Goal: Task Accomplishment & Management: Manage account settings

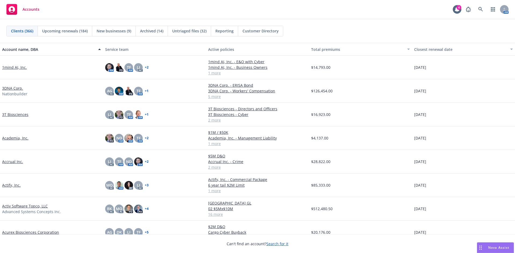
click at [151, 9] on div "Accounts 4 AM" at bounding box center [257, 9] width 515 height 19
click at [480, 6] on link at bounding box center [480, 9] width 11 height 11
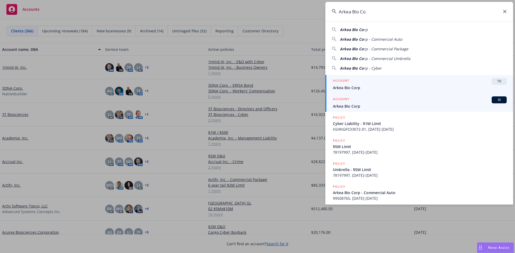
type input "Arkea Bio Co"
click at [352, 104] on span "Arkea Bio Corp" at bounding box center [420, 106] width 174 height 6
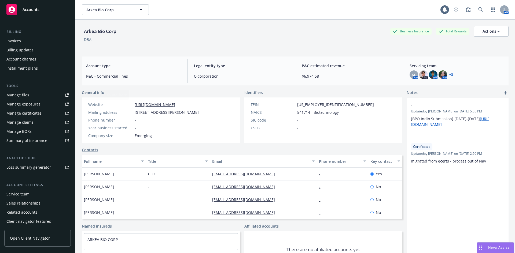
scroll to position [96, 0]
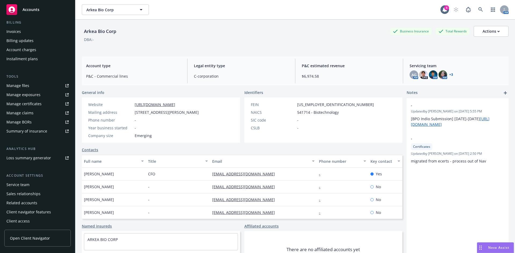
click at [26, 184] on div "Service team" at bounding box center [17, 185] width 23 height 9
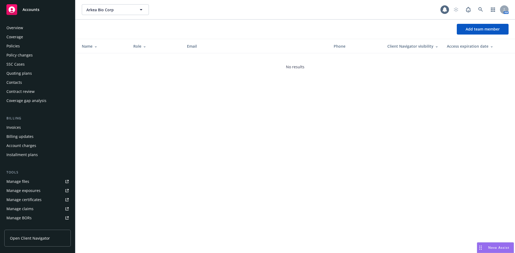
scroll to position [96, 0]
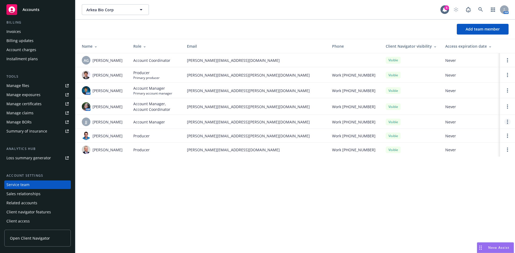
click at [507, 120] on circle "Open options" at bounding box center [507, 120] width 1 height 1
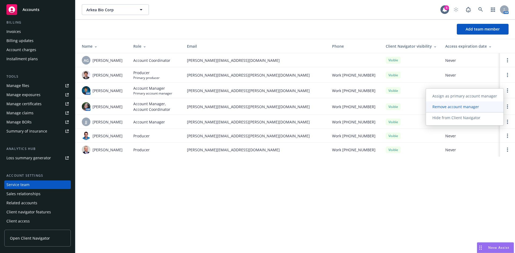
click at [455, 109] on span "Remove account manager" at bounding box center [456, 106] width 60 height 5
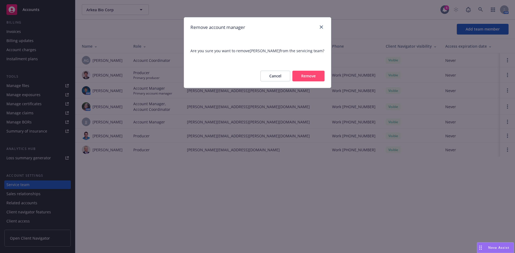
click at [308, 74] on button "Remove" at bounding box center [308, 76] width 32 height 11
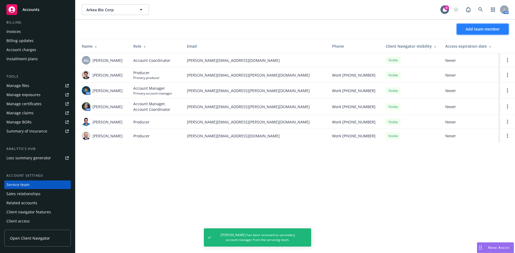
click at [483, 30] on span "Add team member" at bounding box center [482, 29] width 34 height 5
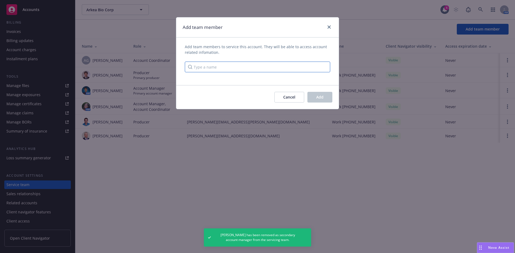
click at [250, 66] on input "Type a name" at bounding box center [257, 67] width 145 height 11
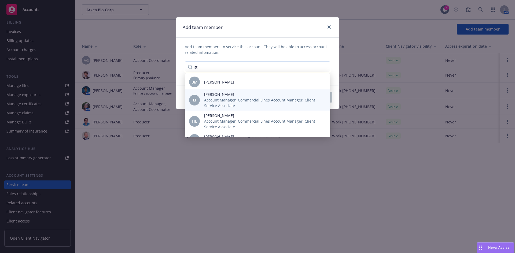
type input "itt"
click at [228, 102] on span "Account Manager, Commercial Lines Account Manager, Client Service Associate" at bounding box center [262, 102] width 117 height 11
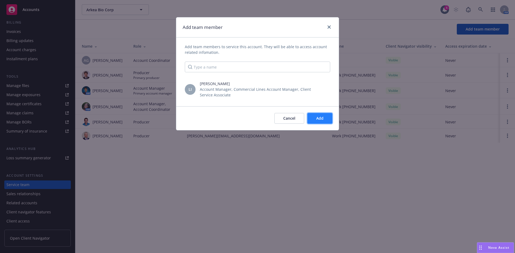
click at [323, 120] on span "Add" at bounding box center [319, 118] width 7 height 5
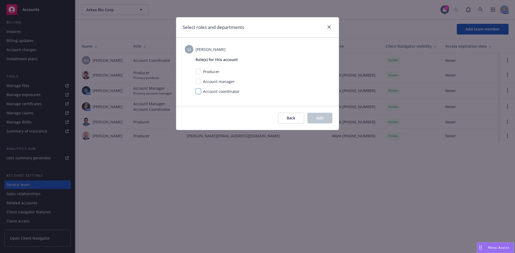
click at [197, 91] on input "checkbox" at bounding box center [197, 91] width 5 height 5
checkbox input "true"
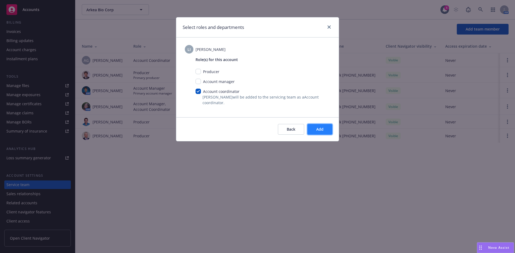
click at [319, 131] on span "Add" at bounding box center [319, 129] width 7 height 5
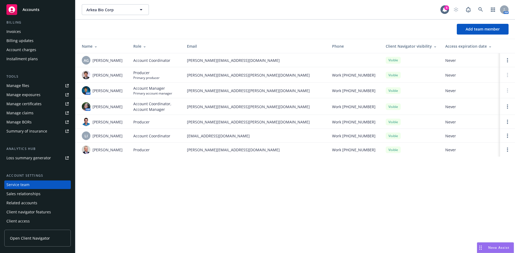
scroll to position [0, 0]
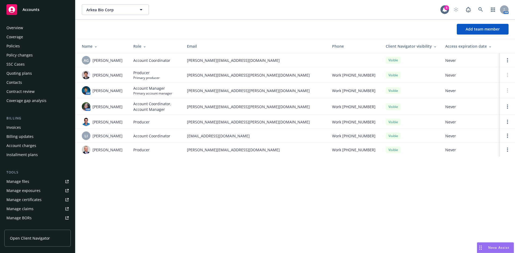
click at [17, 47] on div "Policies" at bounding box center [12, 46] width 13 height 9
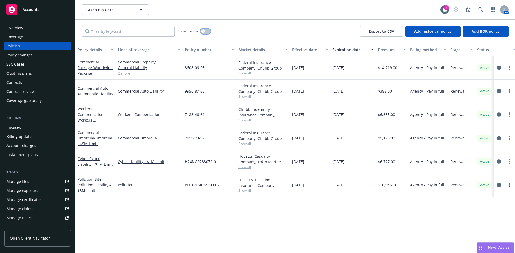
click at [201, 33] on button "button" at bounding box center [205, 31] width 10 height 5
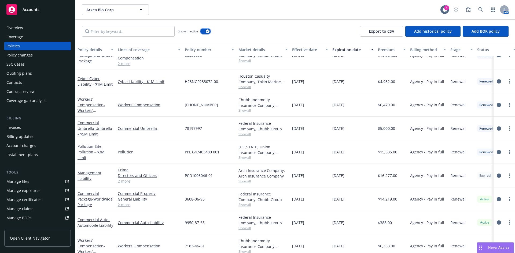
scroll to position [173, 0]
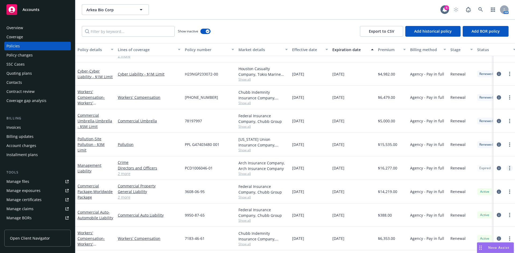
click at [506, 169] on link "more" at bounding box center [509, 168] width 6 height 6
click at [480, 191] on link "Renew with incumbent" at bounding box center [476, 190] width 63 height 11
select select "12"
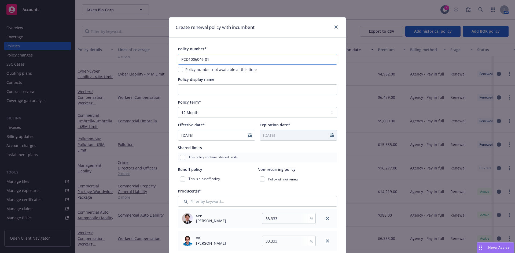
click at [208, 61] on input "PCD1006046-01" at bounding box center [257, 59] width 159 height 11
type input "PCD1006046-02"
click at [205, 91] on input "Policy display name" at bounding box center [257, 89] width 159 height 11
drag, startPoint x: 202, startPoint y: 89, endPoint x: 204, endPoint y: 80, distance: 9.0
click at [202, 89] on input "Policy display name" at bounding box center [257, 89] width 159 height 11
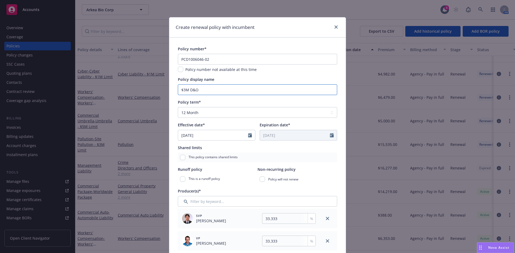
click at [210, 91] on input "$3M D&O" at bounding box center [257, 89] width 159 height 11
type input "$3M D&O/ $1M EPL/FID/CRM"
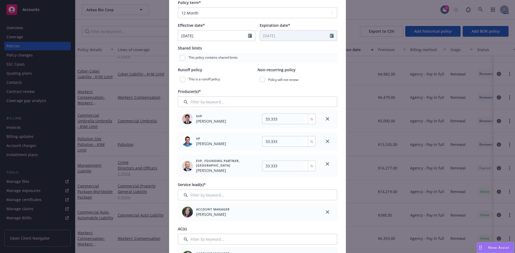
scroll to position [103, 0]
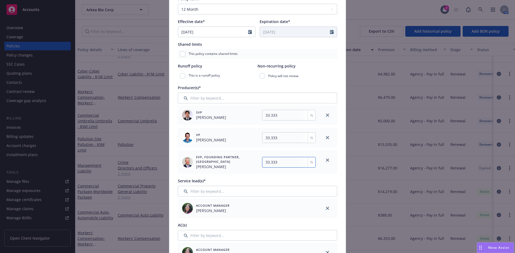
click at [277, 162] on input "33.333" at bounding box center [289, 162] width 54 height 11
type input "33.334"
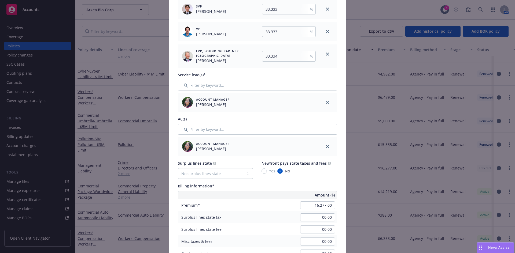
scroll to position [232, 0]
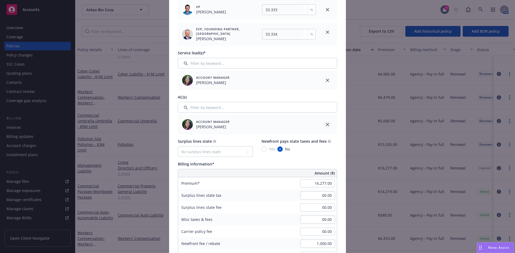
click at [326, 126] on icon "close" at bounding box center [327, 124] width 3 height 3
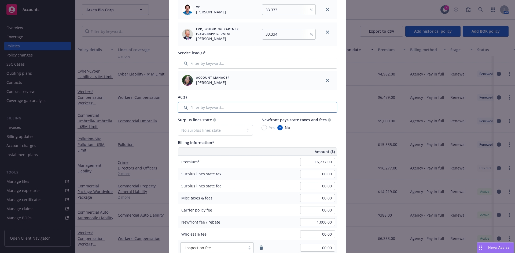
click at [234, 110] on input "Filter by keyword..." at bounding box center [257, 107] width 159 height 11
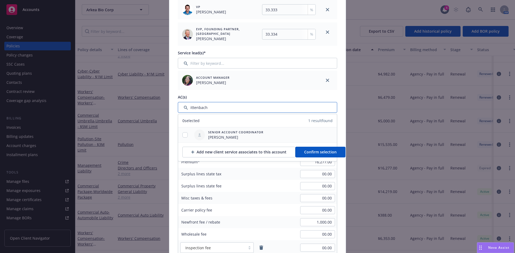
type input "ittenbach"
click at [184, 135] on input "checkbox" at bounding box center [184, 134] width 5 height 5
checkbox input "true"
click at [325, 153] on span "Confirm selection" at bounding box center [320, 152] width 32 height 5
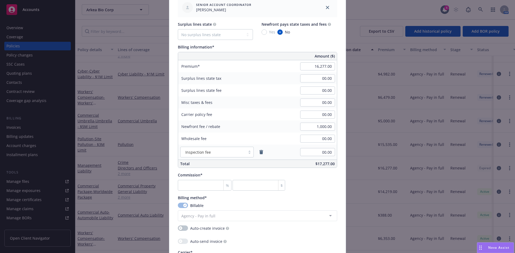
scroll to position [366, 0]
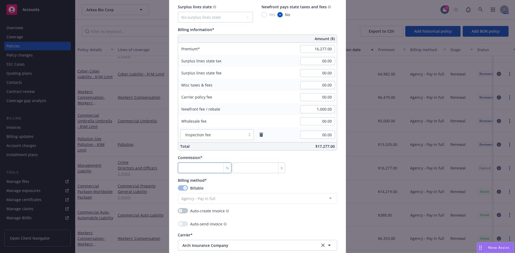
click at [180, 169] on input "number" at bounding box center [205, 168] width 54 height 11
type input "1"
type input "162.77"
type input "17"
type input "2767.09"
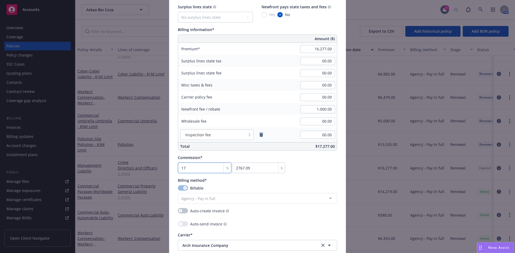
type input "17.5"
type input "2848.48"
type input "17.5"
click at [254, 166] on input "2848.48" at bounding box center [258, 168] width 53 height 11
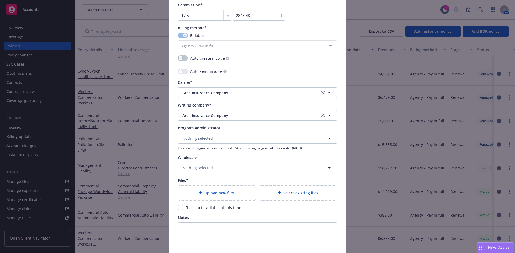
scroll to position [548, 0]
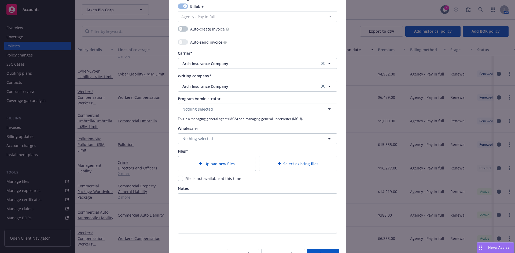
click at [205, 159] on div "Upload new files" at bounding box center [216, 164] width 77 height 15
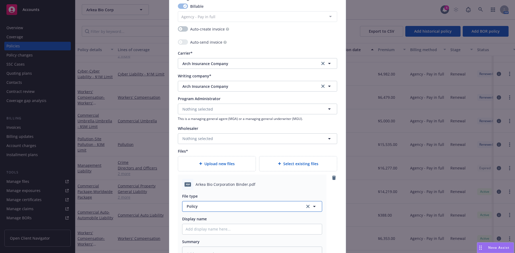
click at [205, 208] on span "Policy" at bounding box center [243, 207] width 112 height 6
type input "binder"
click at [199, 178] on div "Binder" at bounding box center [252, 178] width 133 height 8
click at [193, 229] on input "Policy display name" at bounding box center [251, 229] width 139 height 10
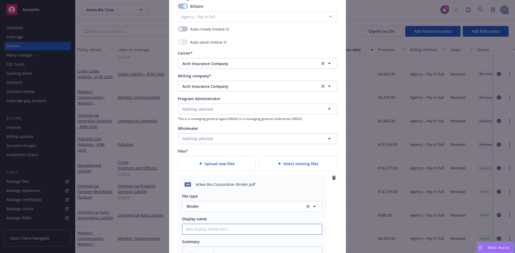
type textarea "x"
type input "2"
type textarea "x"
type input "25"
type textarea "x"
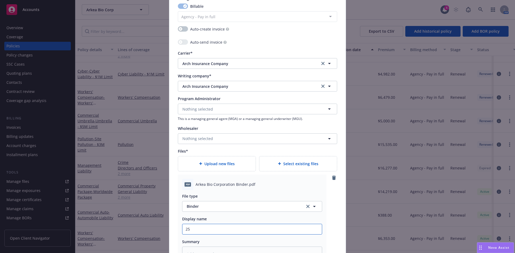
type input "25-"
type textarea "x"
type input "25-2"
type textarea "x"
type input "25-26"
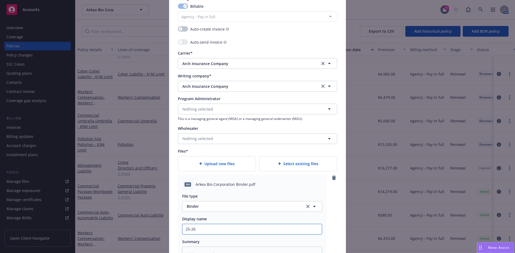
type textarea "x"
type input "25-26"
type textarea "x"
type input "25-26 ML"
type textarea "x"
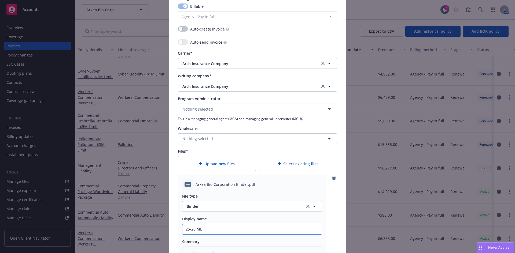
type input "25-26 ML"
type textarea "x"
type input "25-26 ML I"
type textarea "x"
type input "25-26 ML In"
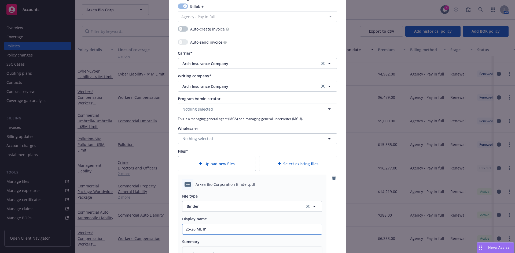
type textarea "x"
type input "25-26 ML Invo"
type textarea "x"
type input "25-26 ML Invoci"
type textarea "x"
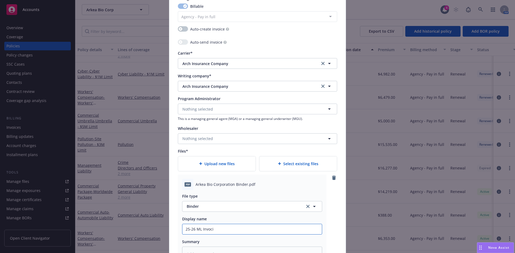
type input "25-26 ML Invocie"
type textarea "x"
type input "25-26 ML Invocie"
type textarea "x"
type input "25-26 ML Invocie"
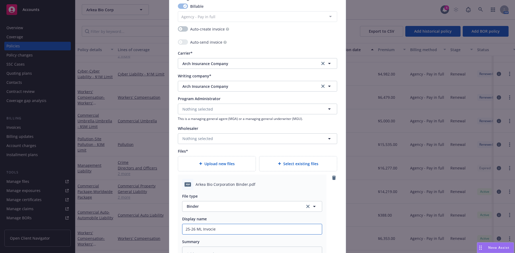
type textarea "x"
type input "25-26 ML Invoci"
type textarea "x"
type input "25-26 ML Invoc"
type textarea "x"
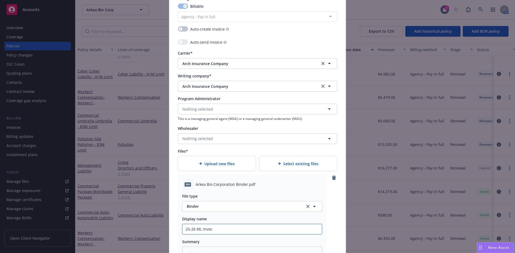
type input "25-26 ML Invo"
type textarea "x"
type input "25-26 ML Invoi"
type textarea "x"
type input "25-26 ML Invoic"
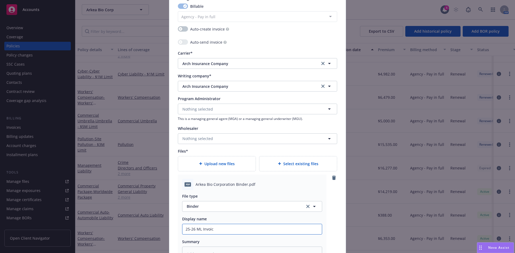
type textarea "x"
type input "25-26 ML Invoice"
type textarea "x"
type input "25-26 ML Invoice -"
type textarea "x"
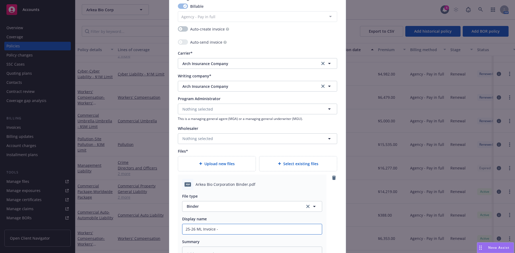
type input "25-26 ML Invoice -"
type textarea "x"
type input "25-26 ML Invoice - A"
type textarea "x"
type input "25-26 ML Invoice - Ar"
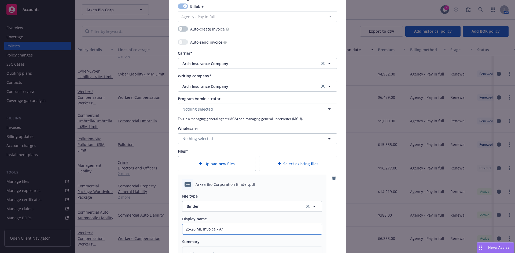
type textarea "x"
type input "25-26 ML Invoice - Arc"
type textarea "x"
type input "25-26 ML Invoice - Arch"
type textarea "x"
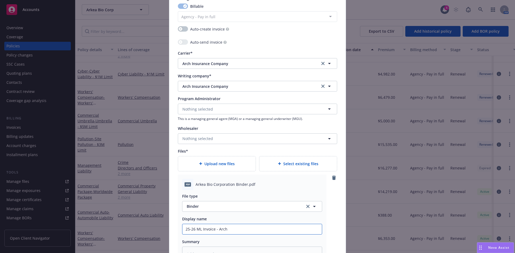
type input "25-26 ML Invoice - Arch"
drag, startPoint x: 230, startPoint y: 205, endPoint x: 228, endPoint y: 203, distance: 3.2
click at [230, 205] on span "Binder" at bounding box center [243, 207] width 112 height 6
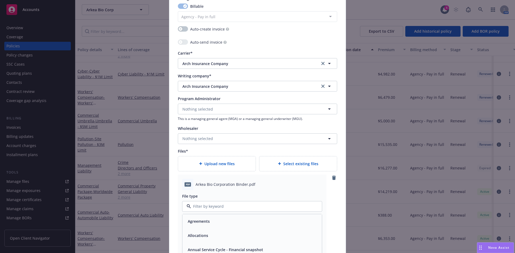
click at [191, 208] on input at bounding box center [251, 207] width 120 height 6
type input "invoi"
click at [210, 236] on span "Invoice - Third Party" at bounding box center [206, 236] width 37 height 6
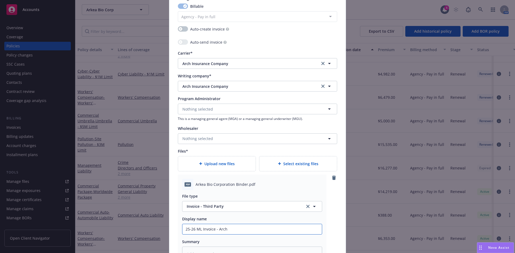
click at [228, 229] on input "25-26 ML Invoice - Arch" at bounding box center [251, 229] width 139 height 10
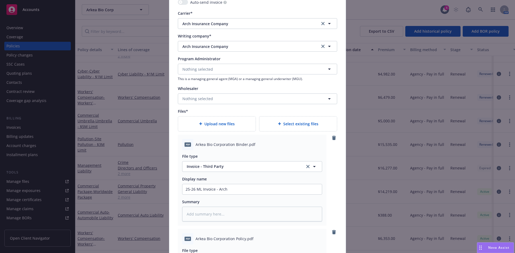
scroll to position [767, 0]
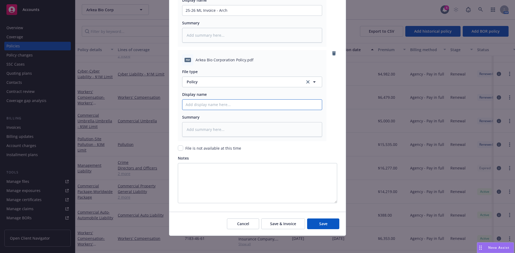
click at [206, 16] on input "Policy display name" at bounding box center [251, 10] width 139 height 10
click at [195, 16] on input "Policy display name" at bounding box center [251, 10] width 139 height 10
paste input "Arkea Bio Corporation"
type textarea "x"
type input "Arkea Bio Corporation"
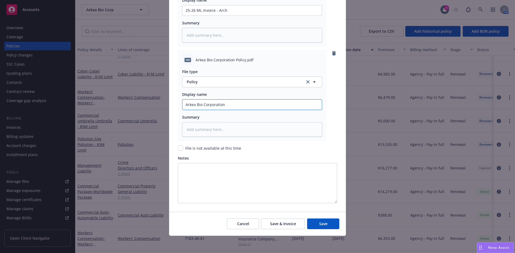
type textarea "x"
type input "Arkea Bio Corporation"
type textarea "x"
type input "Arkea Bio Corporation 2"
type textarea "x"
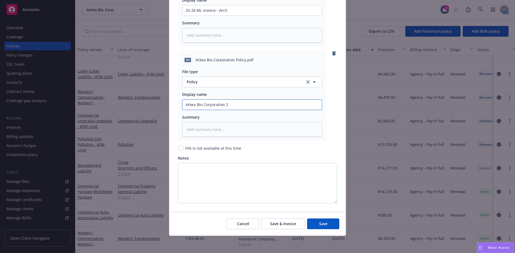
type input "Arkea Bio Corporation 20"
type textarea "x"
type input "Arkea Bio Corporation 202"
type textarea "x"
type input "Arkea Bio Corporation 2025"
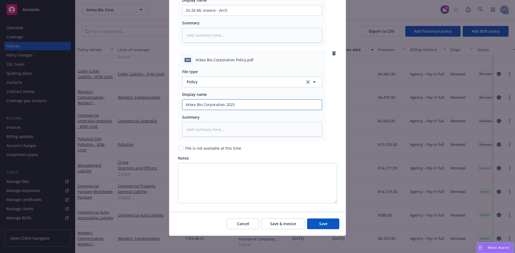
type textarea "x"
type input "Arkea Bio Corporation 2025-"
type textarea "x"
type input "Arkea Bio Corporation 2025-2"
type textarea "x"
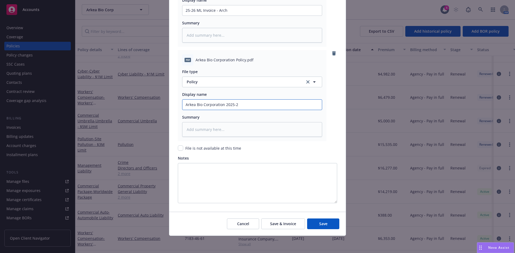
type input "Arkea Bio Corporation 2025-26"
type textarea "x"
type input "Arkea Bio Corporation 2025-26"
type textarea "x"
type input "Arkea Bio Corporation 2025-26 ML"
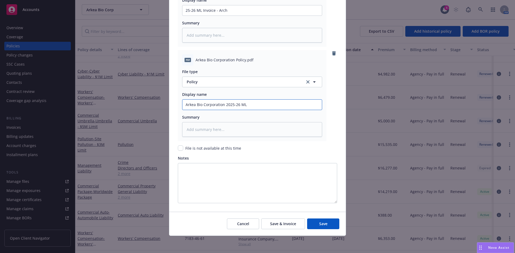
type textarea "x"
type input "Arkea Bio Corporation 2025-26 ML"
type textarea "x"
type input "Arkea Bio Corporation 2025-26 ML P"
type textarea "x"
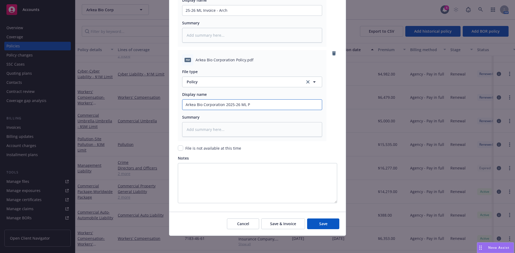
type input "Arkea Bio Corporation 2025-26 ML Po"
type textarea "x"
type input "Arkea Bio Corporation 2025-26 ML Pol"
type textarea "x"
type input "Arkea Bio Corporation 2025-26 [PERSON_NAME]"
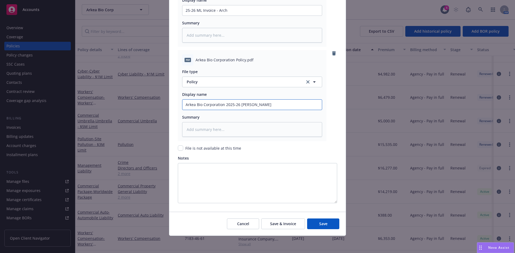
type textarea "x"
type input "Arkea Bio Corporation 2025-26 [PERSON_NAME]"
type textarea "x"
type input "Arkea Bio Corporation 2025-26 ML Policy"
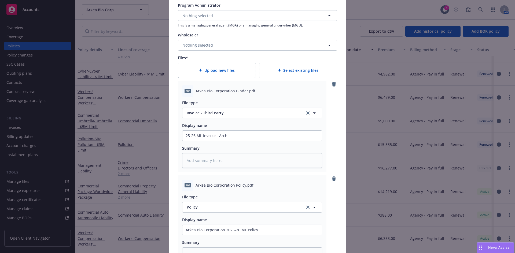
scroll to position [621, 0]
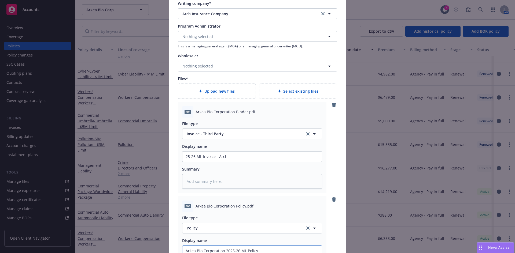
type textarea "x"
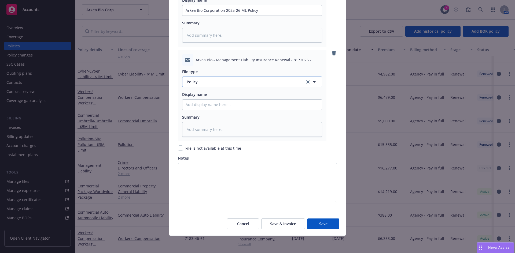
click at [203, 83] on span "Policy" at bounding box center [243, 82] width 112 height 6
type input "bind orderr"
click at [196, 93] on div "Bind Order" at bounding box center [197, 97] width 23 height 8
type textarea "x"
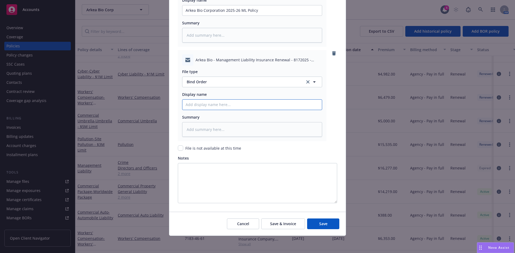
type input "M"
type textarea "x"
type input "ML"
type textarea "x"
type input "ML B"
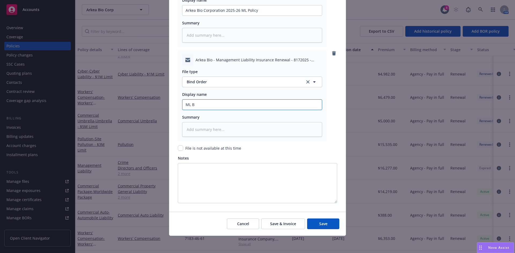
type textarea "x"
type input "ML Bi"
type textarea "x"
type input "ML Bind"
type textarea "x"
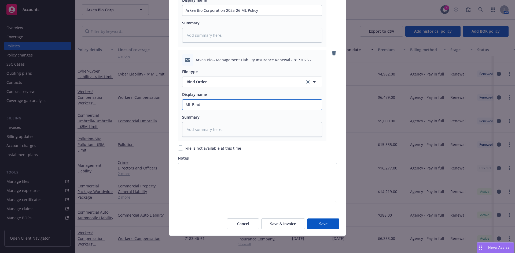
type input "ML Bind"
type textarea "x"
type input "ML Bind or"
type textarea "x"
type input "ML Bind ord"
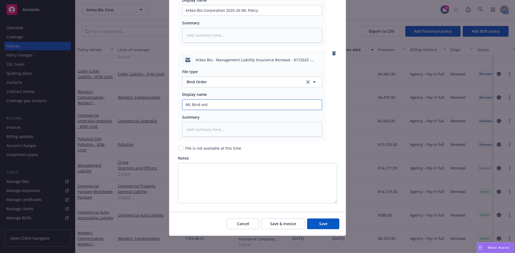
type textarea "x"
type input "ML Bind orde"
type textarea "x"
type input "ML Bind order"
type textarea "x"
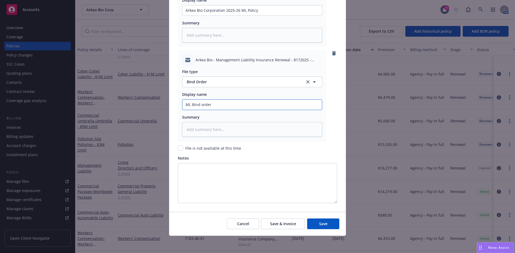
type input "ML Bind order"
type textarea "x"
type input "ML Bind order F"
type textarea "x"
type input "ML Bind order Fr"
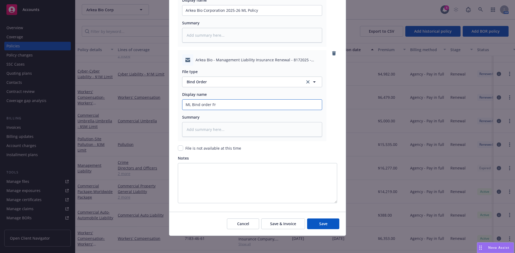
type textarea "x"
type input "ML Bind order Fro"
type textarea "x"
type input "ML Bind order From"
type textarea "x"
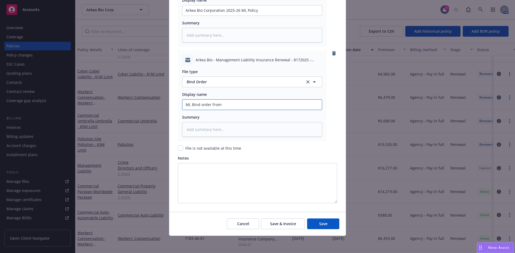
type input "ML Bind order From"
type textarea "x"
type input "ML Bind order From C"
type textarea "x"
type input "ML Bind order From Cl"
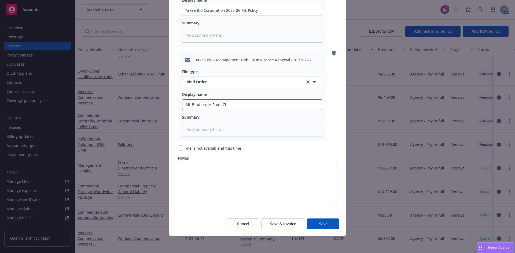
type textarea "x"
type input "ML Bind order From Cli"
type textarea "x"
type input "ML Bind order From Clie"
type textarea "x"
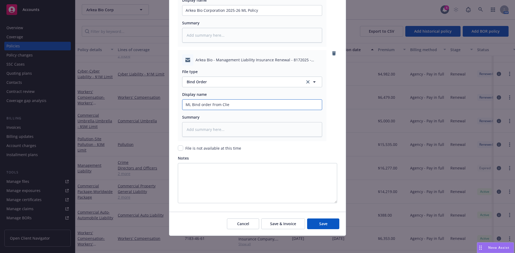
type input "ML Bind order From Clien"
type textarea "x"
type input "ML Bind order From Client"
type textarea "x"
type input "ML Bind order From Client"
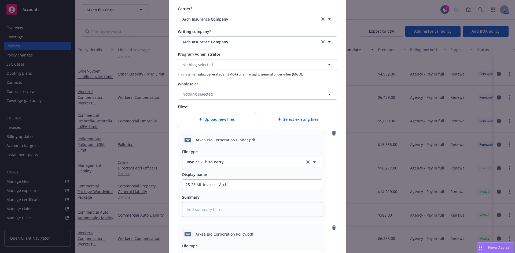
scroll to position [584, 0]
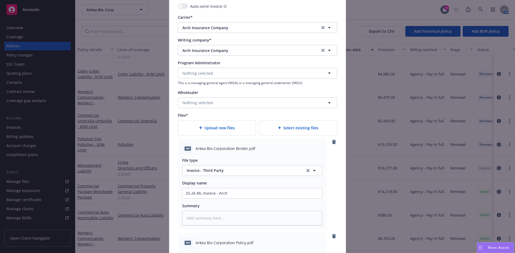
type textarea "x"
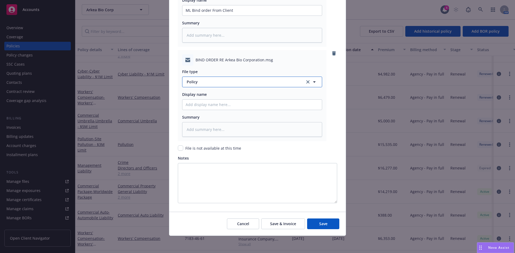
click at [193, 80] on span "Policy" at bounding box center [243, 82] width 112 height 6
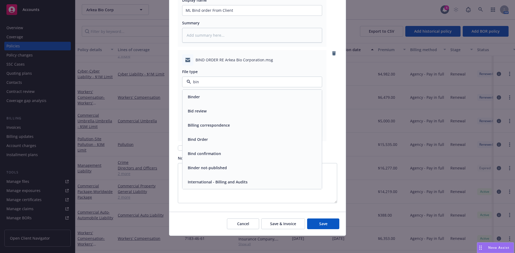
type input "bind"
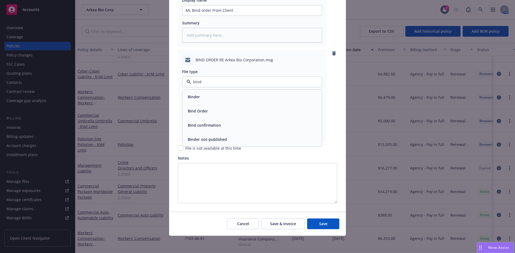
click at [199, 114] on div "Bind Order" at bounding box center [197, 111] width 23 height 8
type textarea "x"
type input "ML"
type textarea "x"
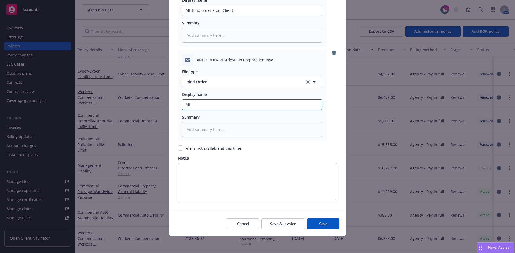
type input "ML"
type textarea "x"
type input "ML bi"
type textarea "x"
type input "ML bin"
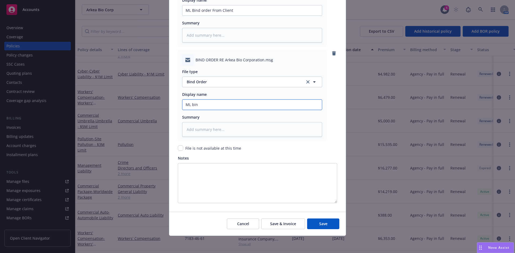
type textarea "x"
type input "ML bind"
type textarea "x"
type input "ML bind"
type textarea "x"
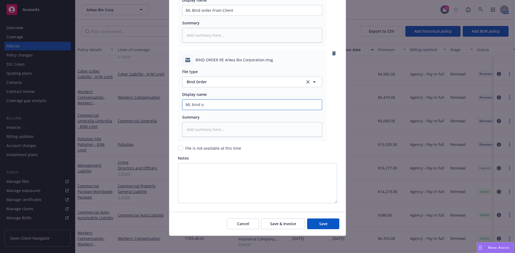
type input "ML bind or"
type textarea "x"
type input "ML bind ord"
type textarea "x"
type input "ML bind orde"
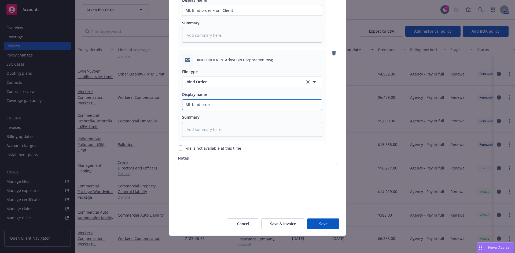
type textarea "x"
type input "ML bind order"
type textarea "x"
type input "ML bind order"
type textarea "x"
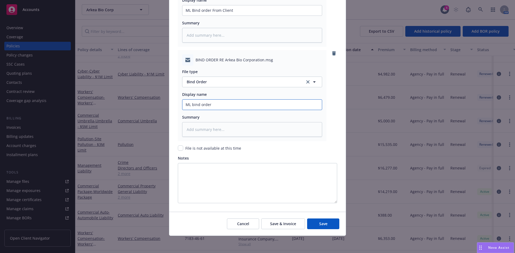
type input "ML bind order t"
type textarea "x"
type input "ML bind order to"
type textarea "x"
type input "ML bind order to"
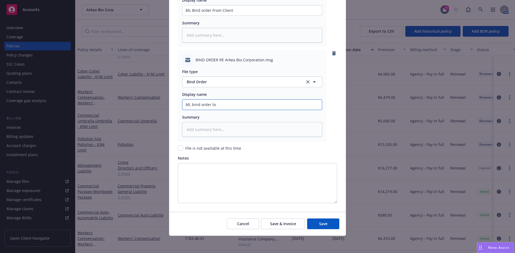
type textarea "x"
type input "ML bind order to A"
type textarea "x"
type input "ML bind order to Ar"
type textarea "x"
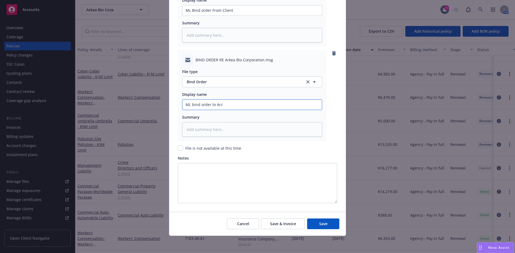
type input "ML bind order to Arch"
type textarea "x"
type input "ML bind order to Arch"
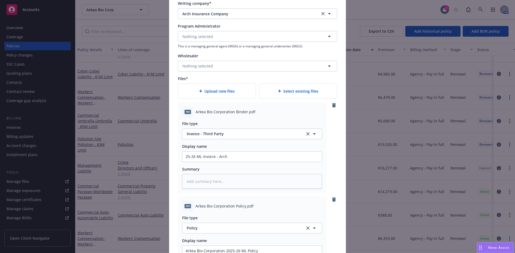
scroll to position [601, 0]
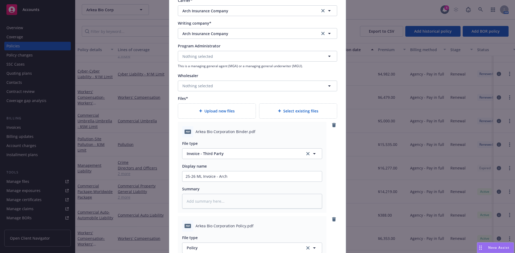
type textarea "x"
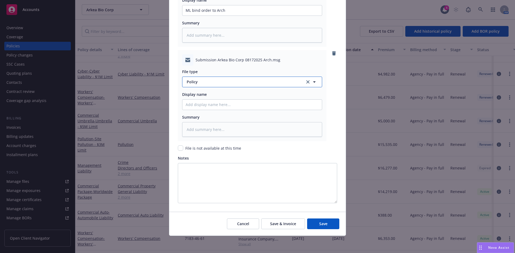
click at [195, 82] on span "Policy" at bounding box center [243, 82] width 112 height 6
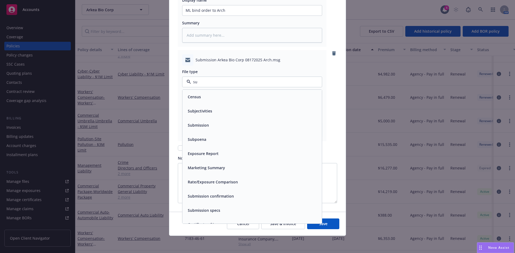
type input "sub"
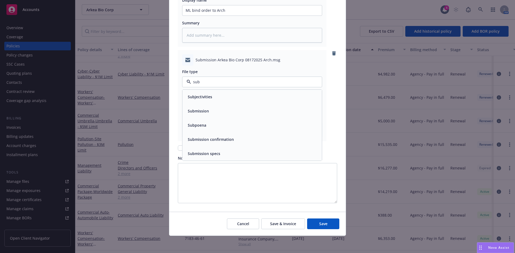
click at [208, 110] on div "Submission" at bounding box center [198, 111] width 24 height 8
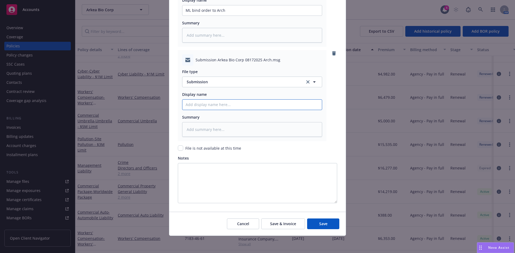
click at [328, 224] on button "Save" at bounding box center [323, 224] width 32 height 11
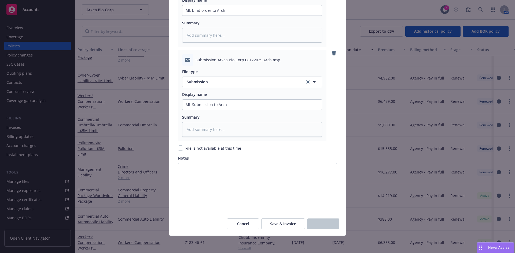
scroll to position [150, 0]
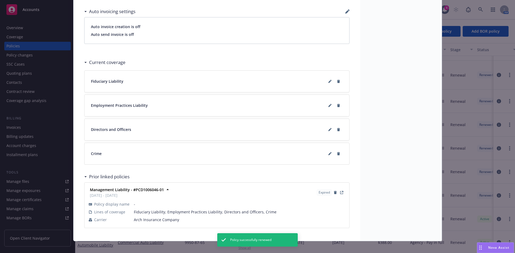
scroll to position [433, 0]
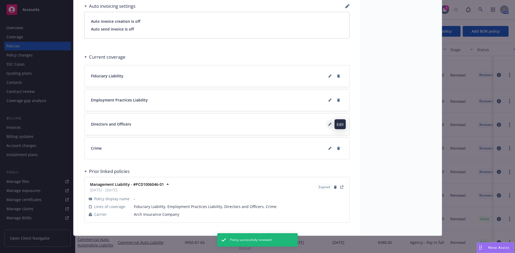
click at [331, 123] on button at bounding box center [329, 124] width 9 height 9
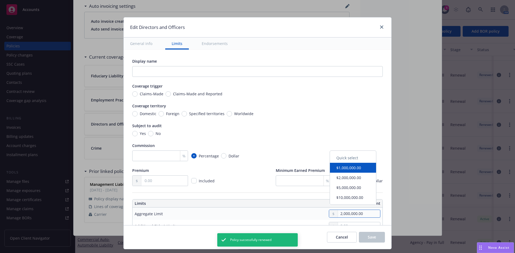
click at [355, 215] on input "2,000,000.00" at bounding box center [359, 214] width 42 height 8
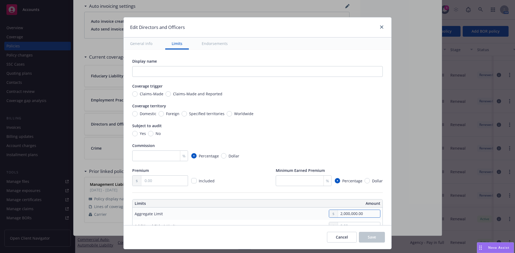
click at [355, 215] on input "2,000,000.00" at bounding box center [359, 214] width 42 height 8
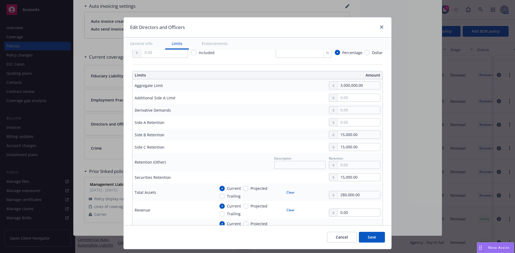
scroll to position [134, 0]
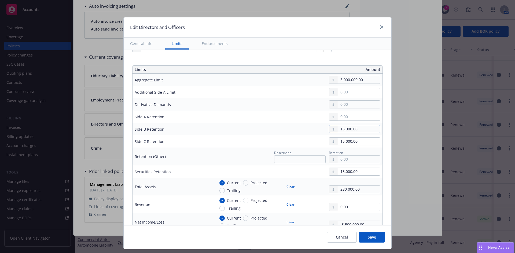
click at [349, 129] on input "15,000.00" at bounding box center [359, 129] width 42 height 8
click at [357, 144] on input "15,000.00" at bounding box center [359, 142] width 42 height 8
click at [356, 144] on input "15,000.00" at bounding box center [359, 142] width 42 height 8
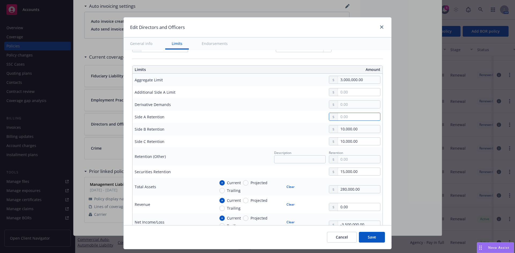
click at [346, 120] on input "text" at bounding box center [359, 117] width 42 height 8
click at [342, 188] on input "280,000.00" at bounding box center [359, 190] width 42 height 8
click at [342, 210] on input "0.00" at bounding box center [359, 207] width 42 height 8
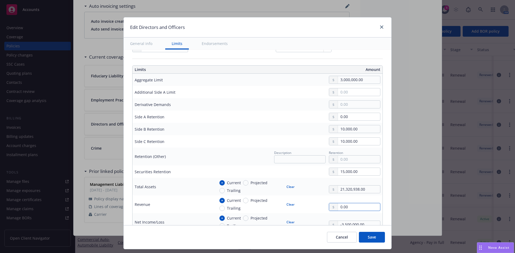
click at [342, 210] on input "0.00" at bounding box center [359, 207] width 42 height 8
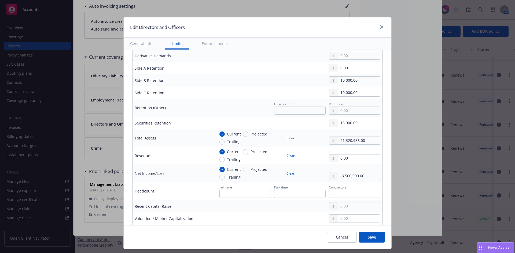
scroll to position [191, 0]
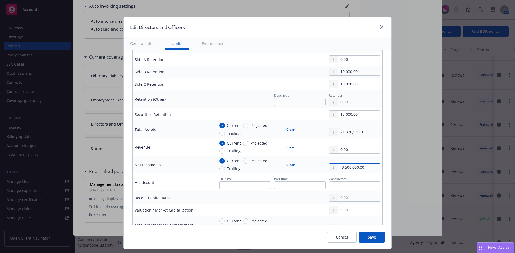
click at [345, 166] on input "-3,500,000.00" at bounding box center [359, 168] width 42 height 8
click at [363, 144] on div "0.00" at bounding box center [354, 146] width 51 height 13
click at [371, 151] on input "0.00" at bounding box center [359, 150] width 42 height 8
click at [372, 238] on span "Save" at bounding box center [372, 237] width 8 height 5
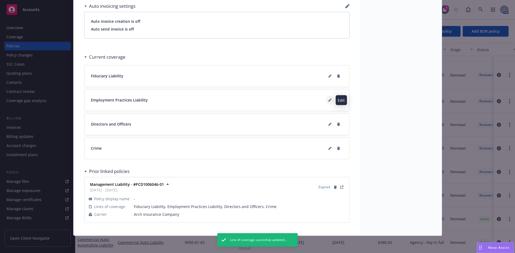
click at [328, 101] on icon at bounding box center [329, 100] width 3 height 3
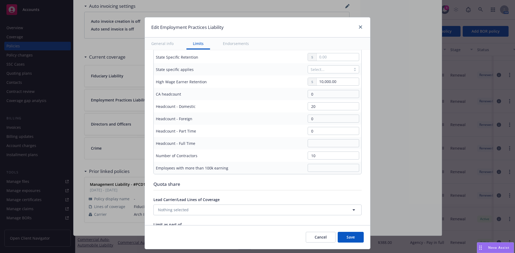
scroll to position [273, 0]
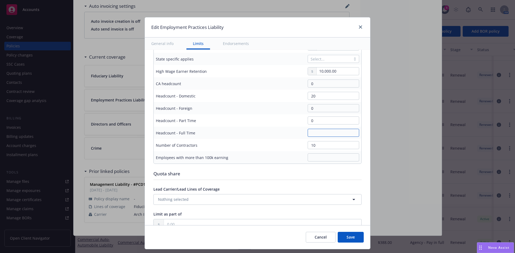
click at [322, 132] on input "text" at bounding box center [333, 133] width 51 height 8
click at [313, 145] on input "10" at bounding box center [333, 145] width 51 height 8
click at [308, 96] on input "20" at bounding box center [333, 96] width 51 height 8
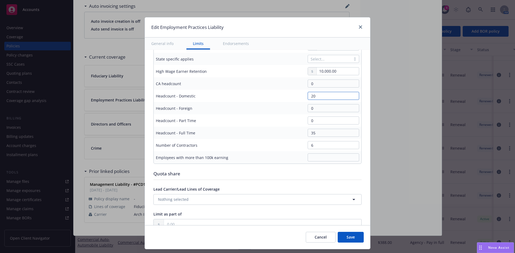
click at [308, 96] on input "20" at bounding box center [333, 96] width 51 height 8
click at [325, 130] on input "35" at bounding box center [333, 133] width 51 height 8
click at [351, 236] on span "Save" at bounding box center [350, 237] width 8 height 5
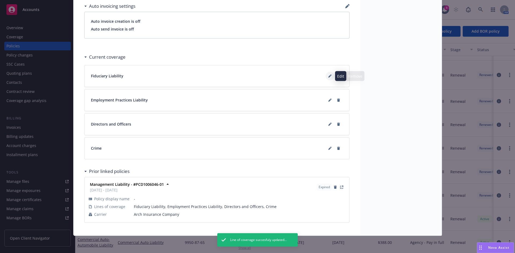
click at [328, 75] on icon at bounding box center [329, 76] width 3 height 3
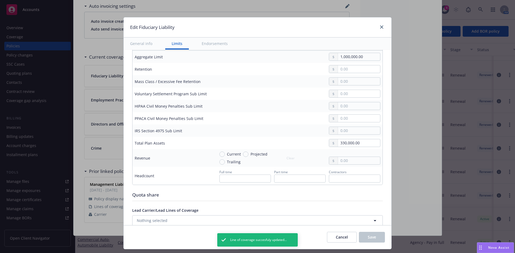
scroll to position [162, 0]
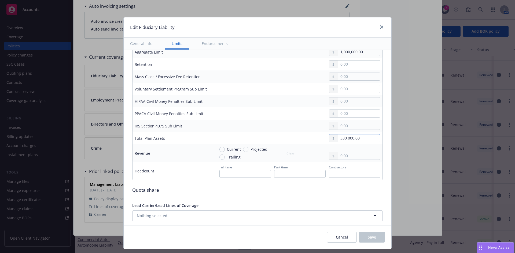
click at [351, 137] on input "330,000.00" at bounding box center [359, 139] width 42 height 8
drag, startPoint x: 347, startPoint y: 128, endPoint x: 350, endPoint y: 128, distance: 3.2
click at [347, 128] on input "text" at bounding box center [359, 126] width 42 height 8
click at [375, 237] on span "Save" at bounding box center [372, 237] width 8 height 5
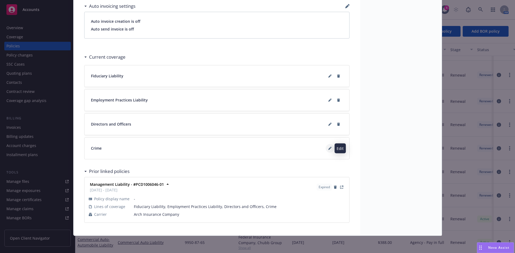
click at [328, 148] on icon at bounding box center [329, 148] width 3 height 3
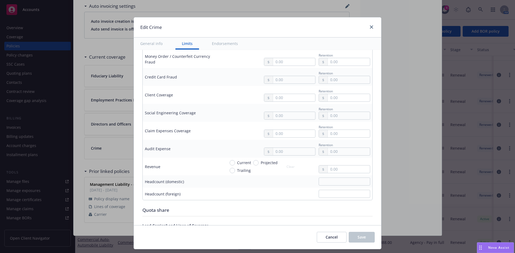
scroll to position [343, 0]
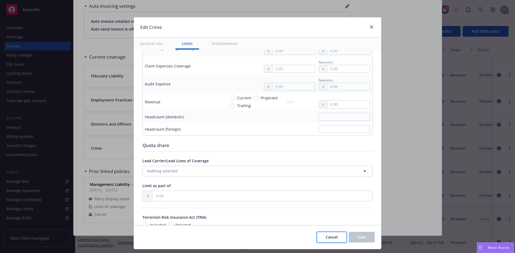
click at [336, 239] on span "Cancel" at bounding box center [331, 237] width 12 height 5
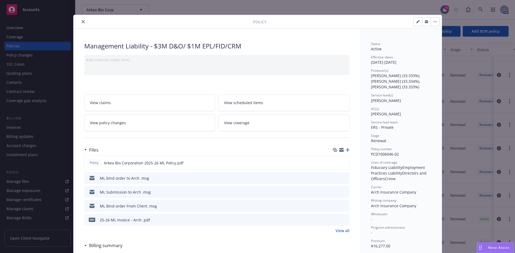
scroll to position [0, 0]
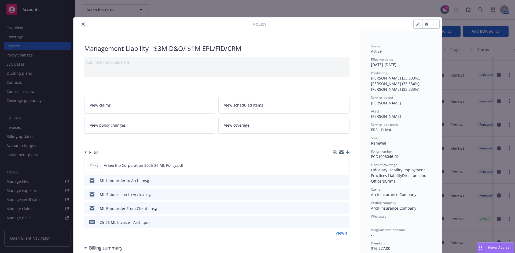
click at [82, 25] on icon "close" at bounding box center [83, 24] width 3 height 3
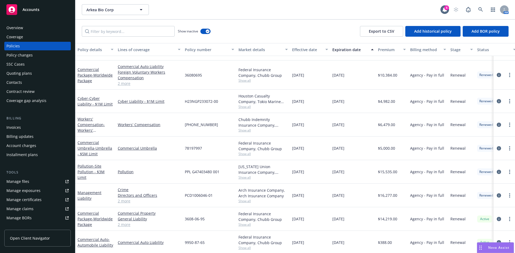
click at [24, 128] on div "Invoices" at bounding box center [37, 127] width 62 height 9
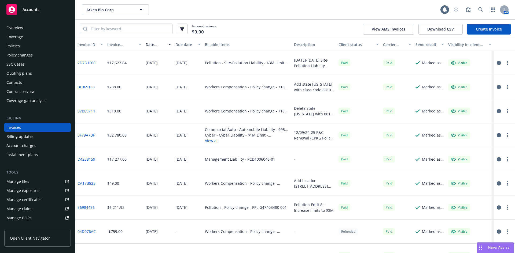
click at [491, 29] on link "Create Invoice" at bounding box center [489, 29] width 44 height 11
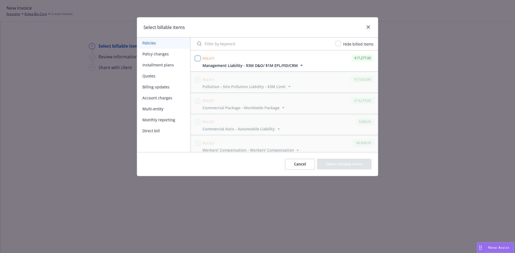
click at [199, 57] on input "checkbox" at bounding box center [197, 58] width 5 height 5
checkbox input "true"
click at [336, 165] on button "Select billable items" at bounding box center [344, 164] width 54 height 11
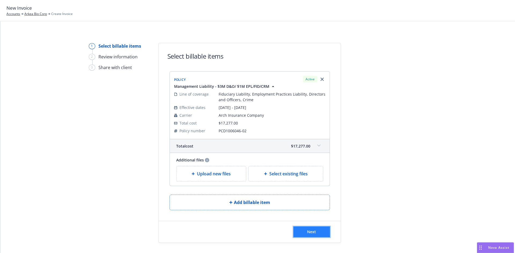
click at [311, 232] on span "Next" at bounding box center [311, 232] width 9 height 5
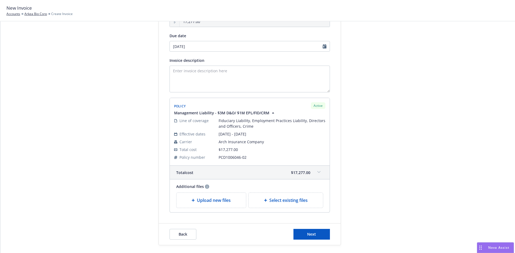
scroll to position [77, 0]
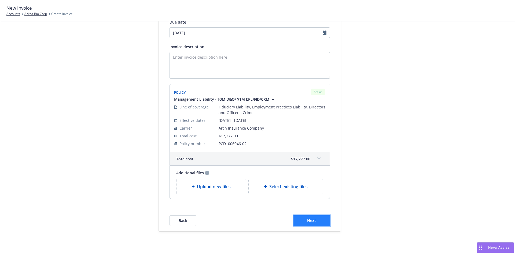
click at [319, 225] on button "Next" at bounding box center [311, 221] width 36 height 11
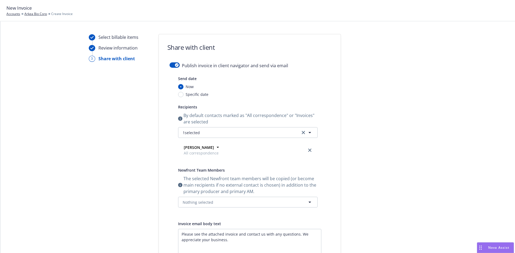
scroll to position [0, 0]
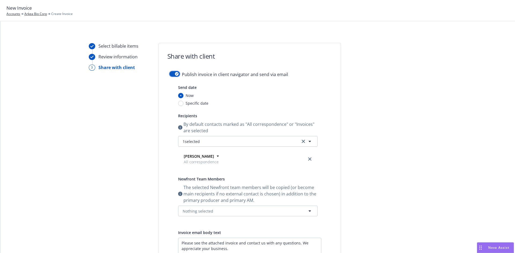
click at [169, 71] on button "button" at bounding box center [174, 73] width 10 height 5
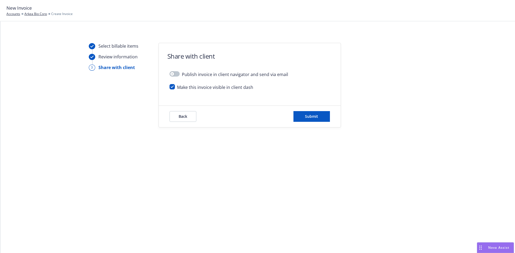
click at [324, 125] on div "Back Submit" at bounding box center [250, 116] width 182 height 21
click at [323, 120] on button "Submit" at bounding box center [311, 116] width 36 height 11
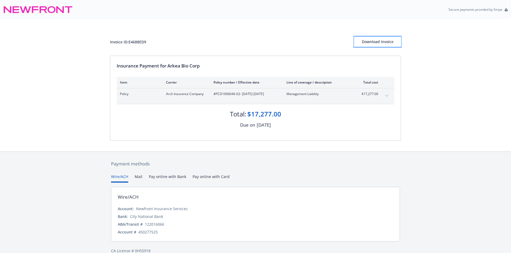
click at [383, 40] on div "Download Invoice" at bounding box center [377, 42] width 47 height 10
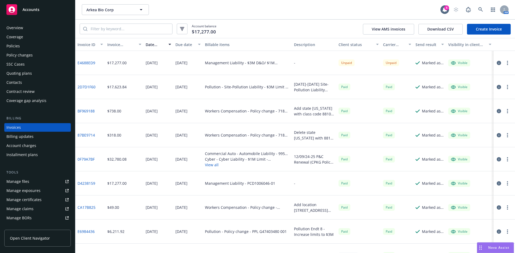
click at [19, 49] on div "Policies" at bounding box center [12, 46] width 13 height 9
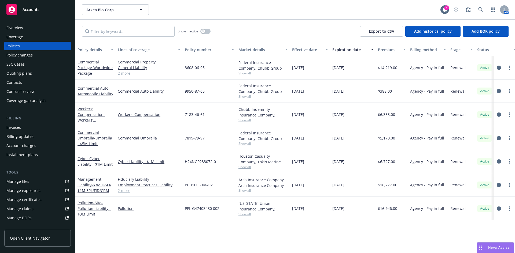
click at [29, 47] on div "Policies" at bounding box center [37, 46] width 62 height 9
click at [88, 187] on link "Management Liability - $3M D&O/ $1M EPL/FID/CRM" at bounding box center [94, 185] width 34 height 16
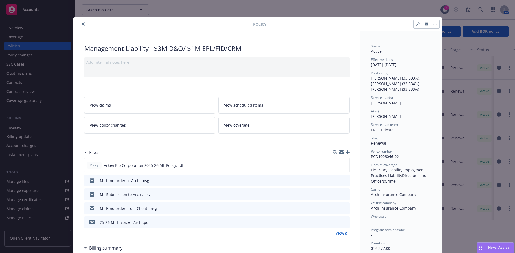
click at [346, 153] on icon "button" at bounding box center [348, 153] width 4 height 4
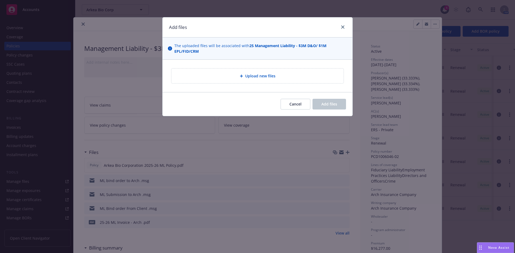
click at [236, 76] on div "Upload new files" at bounding box center [258, 76] width 164 height 6
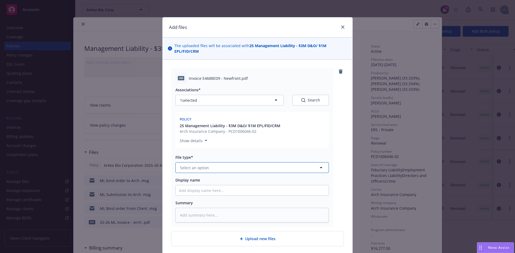
click at [194, 169] on span "Select an option" at bounding box center [194, 168] width 29 height 6
type input "inv"
click at [196, 182] on span "Invoice - Newfront" at bounding box center [198, 183] width 34 height 6
click at [201, 192] on input "Display name" at bounding box center [252, 191] width 153 height 10
paste input "Arkea Bio Corporation"
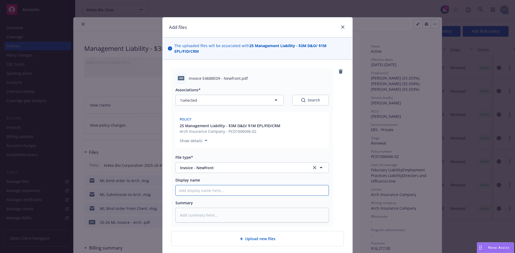
type textarea "x"
type input "Arkea Bio Corporation"
type textarea "x"
type input "Arkea Bio Corporation"
type textarea "x"
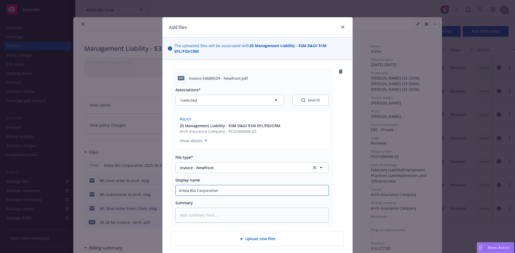
type input "Arkea Bio Corporation 2"
type textarea "x"
type input "Arkea Bio Corporation 20"
type textarea "x"
type input "Arkea Bio Corporation 202"
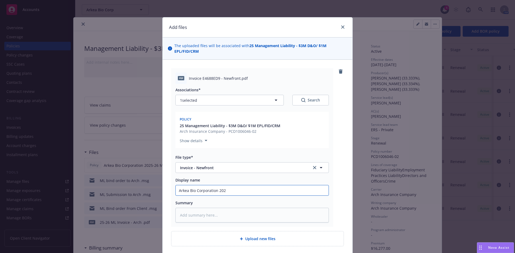
type textarea "x"
type input "Arkea Bio Corporation 2025"
type textarea "x"
type input "Arkea Bio Corporation 2025-"
type textarea "x"
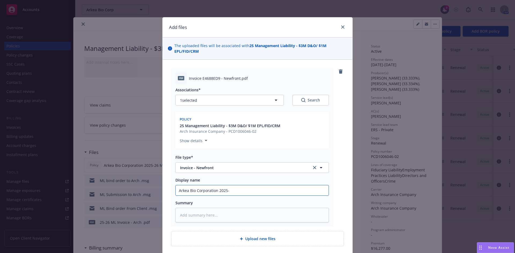
type input "Arkea Bio Corporation 2025-2"
type textarea "x"
type input "Arkea Bio Corporation 2025-26"
type textarea "x"
type input "Arkea Bio Corporation 2025-26"
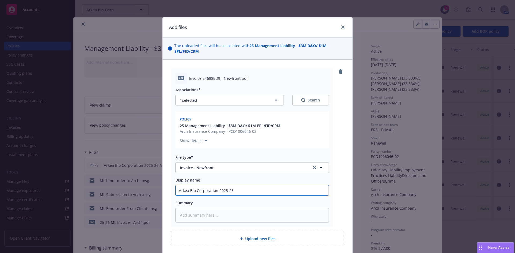
type textarea "x"
type input "Arkea Bio Corporation 2025-26 ML"
type textarea "x"
type input "Arkea Bio Corporation 2025-26 ML"
type textarea "x"
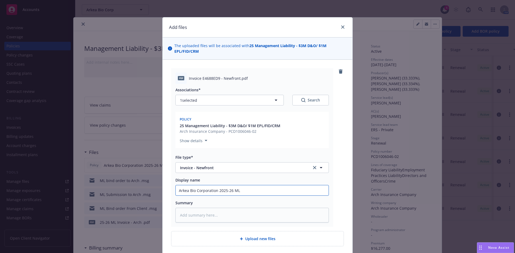
type input "Arkea Bio Corporation 2025-26 ML I"
type textarea "x"
type input "Arkea Bio Corporation 2025-26 ML In"
type textarea "x"
type input "Arkea Bio Corporation 2025-26 ML Invo"
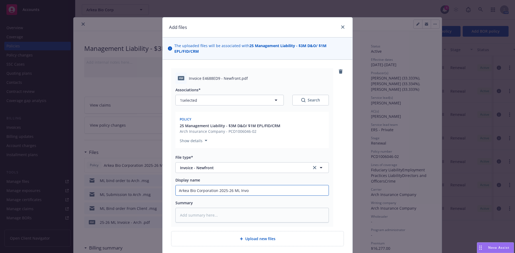
type textarea "x"
type input "Arkea Bio Corporation 2025-26 ML Invoc"
type textarea "x"
type input "Arkea Bio Corporation 2025-26 ML Invoci"
type textarea "x"
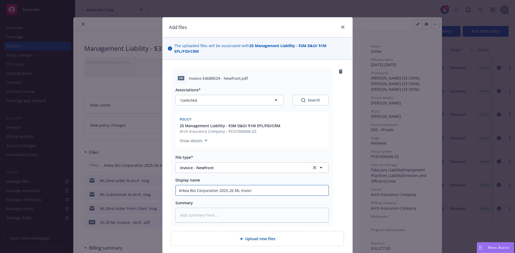
type input "Arkea Bio Corporation 2025-26 ML Invocie"
type textarea "x"
type input "Arkea Bio Corporation 2025-26 ML Invocie"
type textarea "x"
type input "Arkea Bio Corporation 2025-26 ML Invocie"
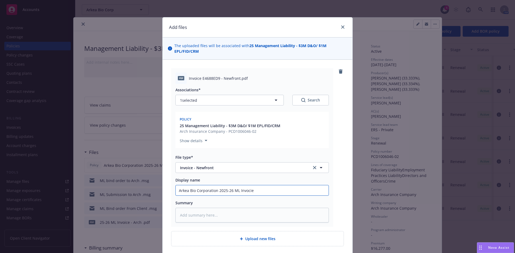
type textarea "x"
type input "Arkea Bio Corporation 2025-26 ML Invoci"
type textarea "x"
type input "Arkea Bio Corporation 2025-26 ML Invoc"
type textarea "x"
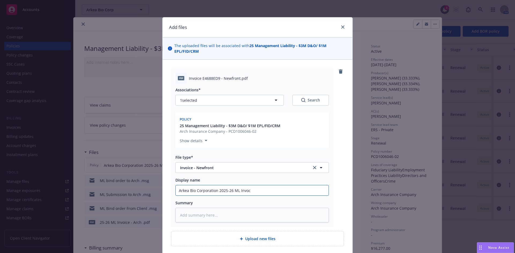
type input "Arkea Bio Corporation 2025-26 ML Invo"
type textarea "x"
type input "Arkea Bio Corporation 2025-26 ML Invoi"
type textarea "x"
type input "Arkea Bio Corporation 2025-26 ML Invoic"
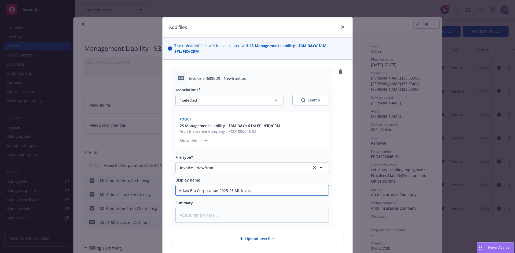
type textarea "x"
type input "Arkea Bio Corporation 2025-26 ML Invoice"
type textarea "x"
type input "Arkea Bio Corporation 2025-26 ML Invoice"
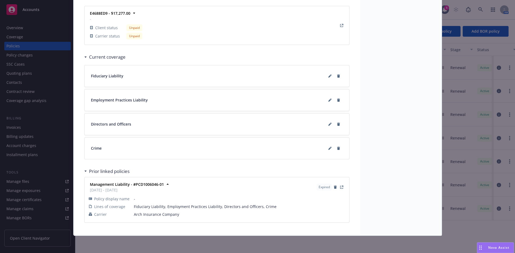
scroll to position [95, 0]
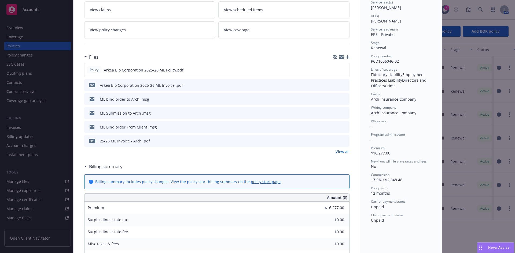
click at [333, 84] on icon "download file" at bounding box center [335, 85] width 4 height 4
click at [333, 69] on icon "download file" at bounding box center [335, 70] width 4 height 4
click at [346, 56] on icon "button" at bounding box center [348, 57] width 4 height 4
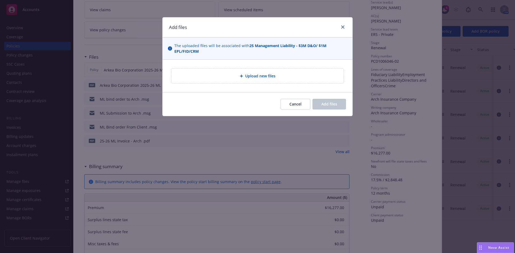
type textarea "x"
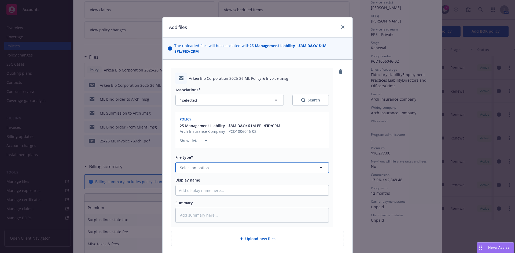
click at [190, 171] on span "Select an option" at bounding box center [194, 168] width 29 height 6
type input "policy"
click at [198, 206] on div "Policy delivery" at bounding box center [252, 211] width 153 height 14
click at [195, 190] on input "Display name" at bounding box center [252, 191] width 153 height 10
type textarea "x"
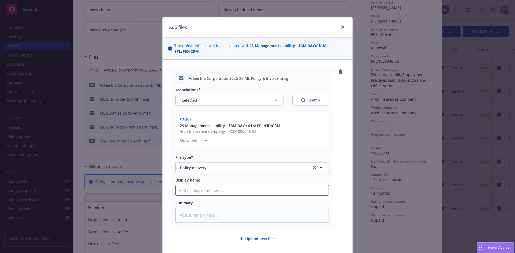
type input "2"
type textarea "x"
type input "25"
type textarea "x"
type input "25-"
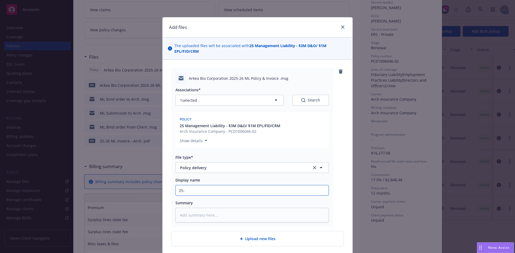
type textarea "x"
type input "25-2"
type textarea "x"
type input "25-26"
type textarea "x"
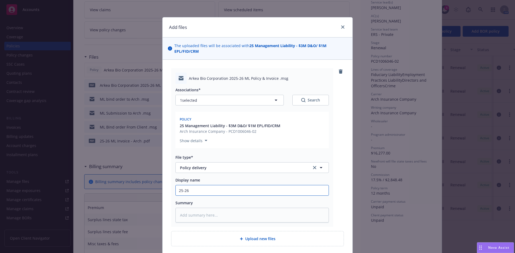
type input "25-26"
type textarea "x"
type input "25-26 M"
type textarea "x"
type input "25-26 ML"
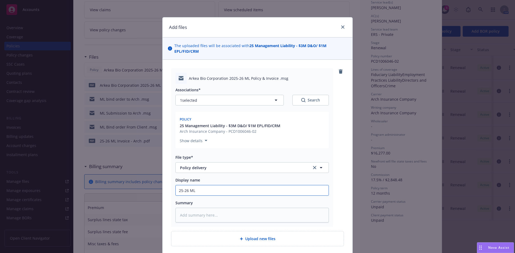
type textarea "x"
type input "25-26 ML Policy Delivery to Client"
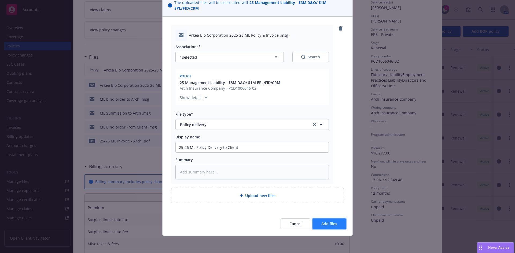
click at [321, 224] on span "Add files" at bounding box center [329, 223] width 16 height 5
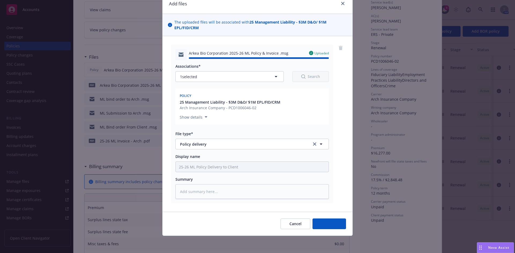
type textarea "x"
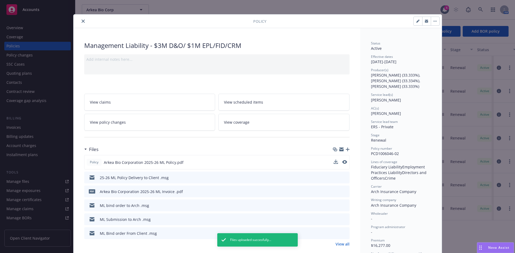
scroll to position [0, 0]
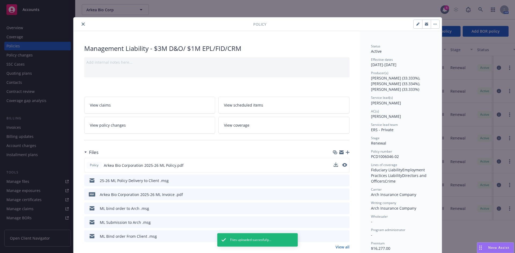
click at [80, 23] on button "close" at bounding box center [83, 24] width 6 height 6
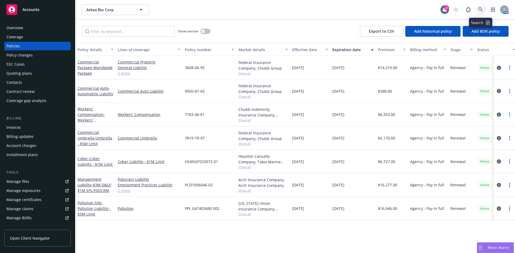
click at [479, 9] on icon at bounding box center [480, 9] width 5 height 5
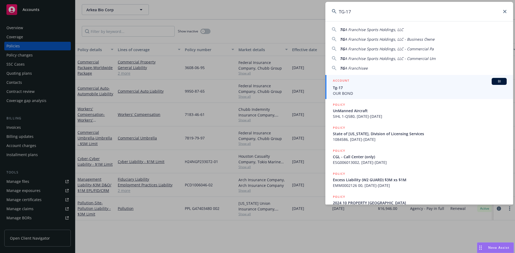
type input "TG-17"
click at [349, 86] on span "Tg-17" at bounding box center [420, 88] width 174 height 6
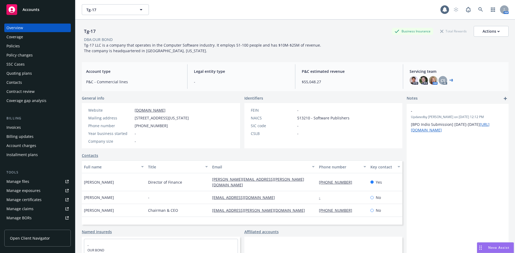
click at [17, 26] on div "Overview" at bounding box center [14, 28] width 17 height 9
click at [26, 28] on div "Overview" at bounding box center [37, 28] width 62 height 9
drag, startPoint x: 134, startPoint y: 118, endPoint x: 174, endPoint y: 119, distance: 39.4
click at [174, 119] on div "Mailing address 85 BROAD ST, 17TH FL, NEW YORK, NY, 10004" at bounding box center [138, 118] width 105 height 6
copy span "85 BROAD ST, 17TH FL"
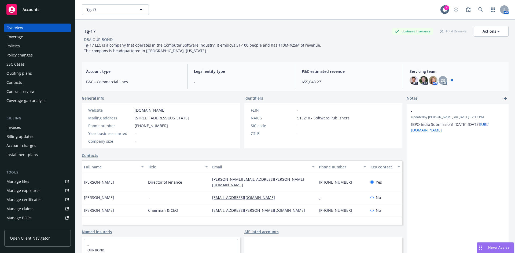
click at [178, 116] on span "85 BROAD ST, 17TH FL, NEW YORK, NY, 10004" at bounding box center [162, 118] width 54 height 6
drag, startPoint x: 175, startPoint y: 118, endPoint x: 215, endPoint y: 118, distance: 39.7
click at [191, 118] on div "Mailing address 85 BROAD ST, 17TH FL, NEW YORK, NY, 10004" at bounding box center [138, 118] width 105 height 6
copy span "NEW YORK, NY, 10004"
click at [27, 127] on div "Invoices" at bounding box center [37, 127] width 62 height 9
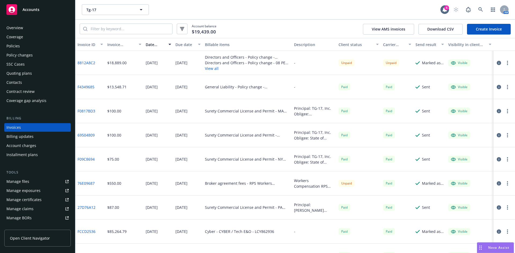
click at [208, 69] on button "View all" at bounding box center [247, 69] width 85 height 6
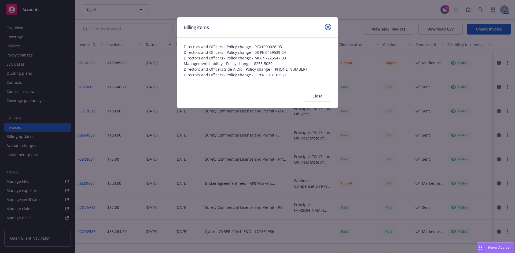
click at [325, 27] on link "close" at bounding box center [328, 27] width 6 height 6
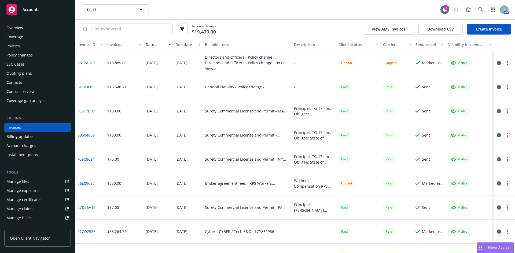
click at [211, 69] on button "View all" at bounding box center [247, 69] width 85 height 6
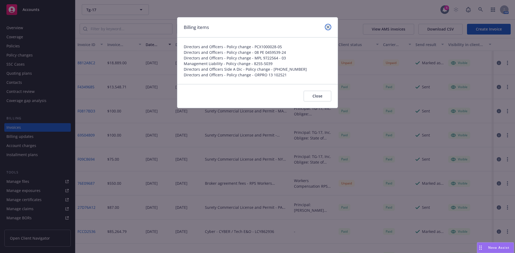
click at [327, 27] on icon "close" at bounding box center [327, 26] width 3 height 3
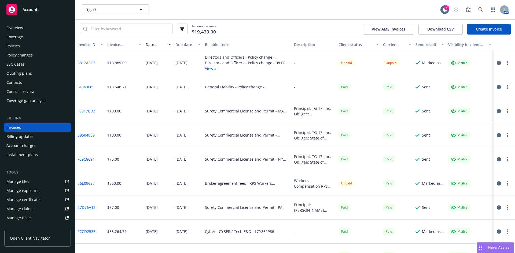
click at [19, 46] on div "Policies" at bounding box center [12, 46] width 13 height 9
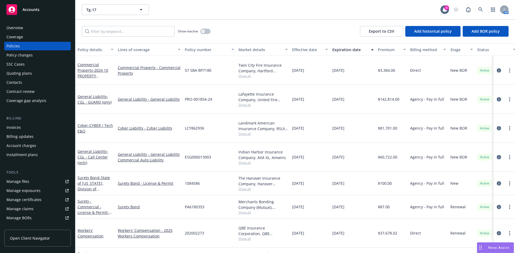
click at [30, 180] on link "Manage files" at bounding box center [37, 181] width 66 height 9
click at [480, 7] on icon at bounding box center [480, 9] width 5 height 5
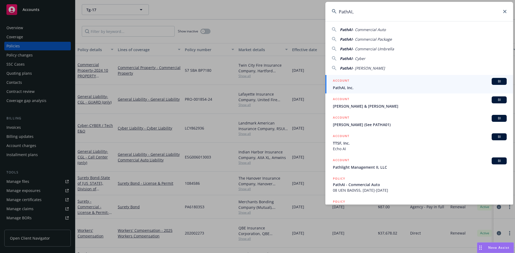
type input "PathAI,"
click at [351, 89] on span "PathAI, Inc." at bounding box center [420, 88] width 174 height 6
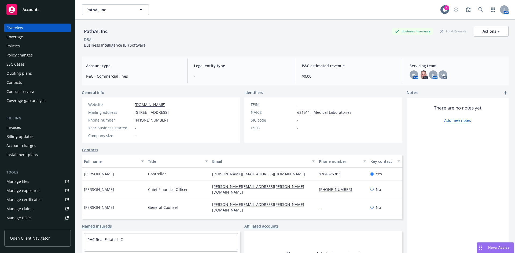
click at [18, 45] on div "Policies" at bounding box center [12, 46] width 13 height 9
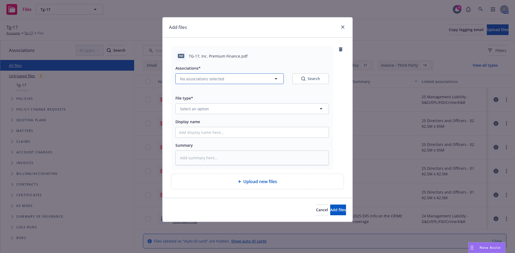
click at [192, 80] on span "No associations selected" at bounding box center [202, 79] width 44 height 6
type textarea "x"
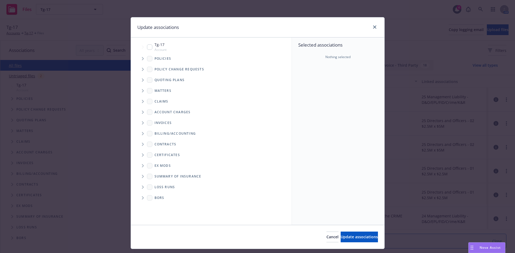
click at [147, 47] on input "Tree Example" at bounding box center [149, 47] width 5 height 5
checkbox input "true"
click at [142, 80] on icon "Tree Example" at bounding box center [143, 80] width 2 height 3
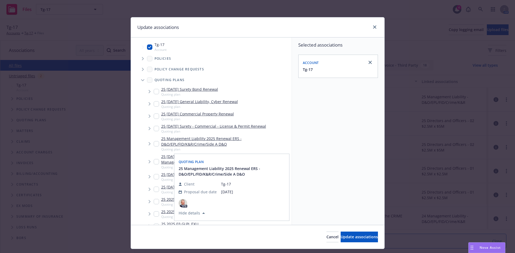
click at [154, 143] on input "Tree Example" at bounding box center [156, 143] width 5 height 5
checkbox input "true"
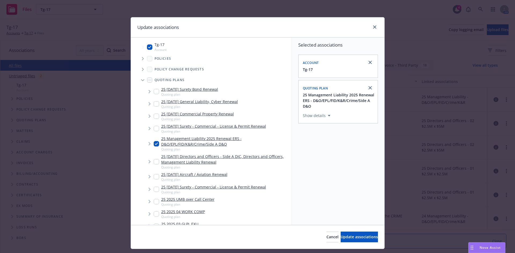
click at [154, 160] on input "Tree Example" at bounding box center [156, 161] width 5 height 5
checkbox input "true"
click at [155, 142] on input "Tree Example" at bounding box center [156, 143] width 5 height 5
checkbox input "false"
click at [349, 237] on span "Update associations" at bounding box center [358, 237] width 37 height 5
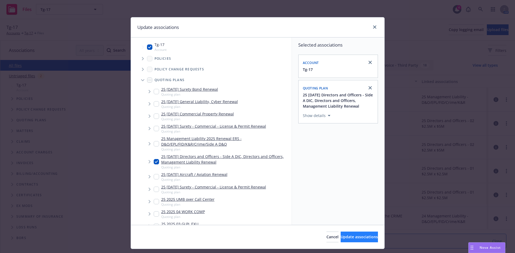
type textarea "x"
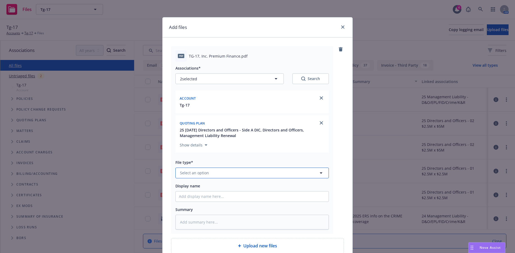
click at [198, 176] on button "Select an option" at bounding box center [251, 173] width 153 height 11
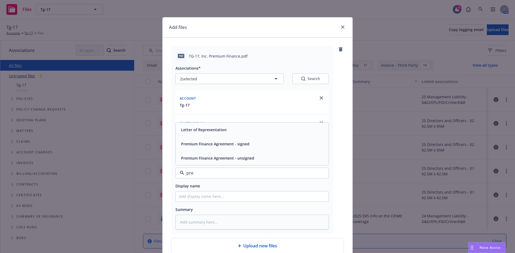
type input "prem"
click at [198, 146] on span "Premium Finance Agreement - signed" at bounding box center [215, 144] width 68 height 6
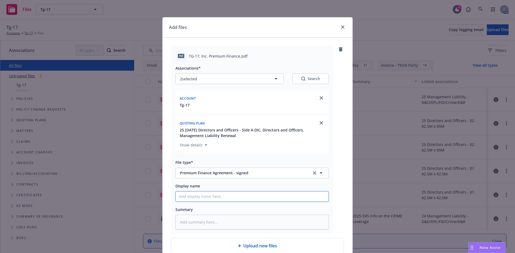
click at [202, 199] on input "Display name" at bounding box center [252, 197] width 153 height 10
type textarea "x"
type input "A"
type textarea "x"
type input "AF"
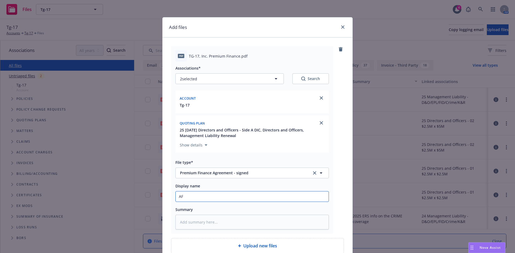
type textarea "x"
type input "AFC"
type textarea "x"
type input "AFCO"
type textarea "x"
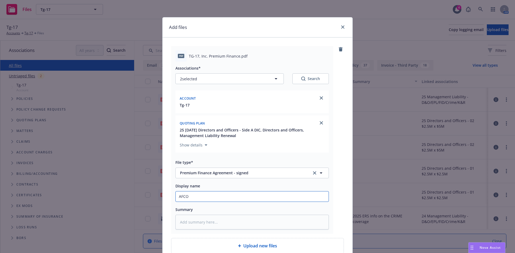
type input "AFCO"
type textarea "x"
type input "AFCO S"
type textarea "x"
type input "AFCO Si"
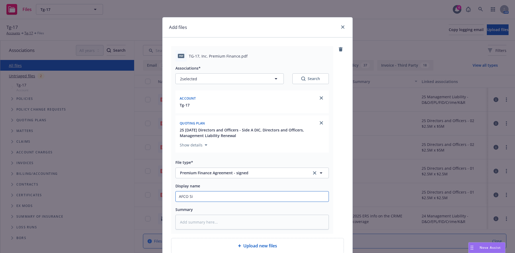
type textarea "x"
type input "AFCO Sig"
type textarea "x"
type input "AFCO Sign"
type textarea "x"
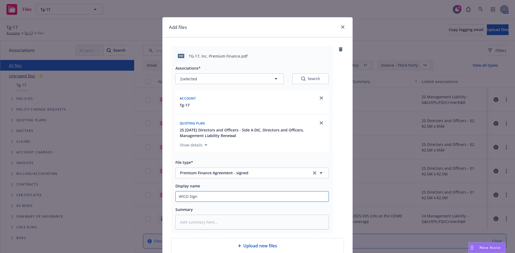
type input "AFCO Signe"
type textarea "x"
type input "AFCO Signed"
type textarea "x"
type input "AFCO Signed P"
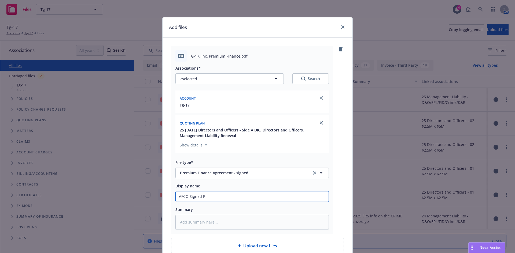
type textarea "x"
type input "AFCO Signed PF"
type textarea "x"
type input "AFCO Signed PFA"
type textarea "x"
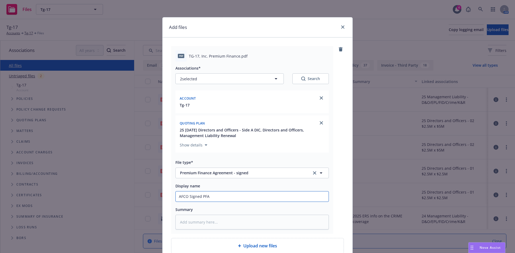
type input "AFCO Signed PFA"
click at [188, 197] on input "AFCO Signed PFA" at bounding box center [252, 197] width 153 height 10
type textarea "x"
type input "AFCO 2Signed PFA"
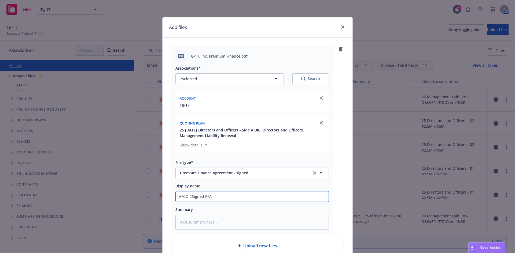
type textarea "x"
type input "AFCO 20Signed PFA"
type textarea "x"
type input "AFCO 202Signed PFA"
type textarea "x"
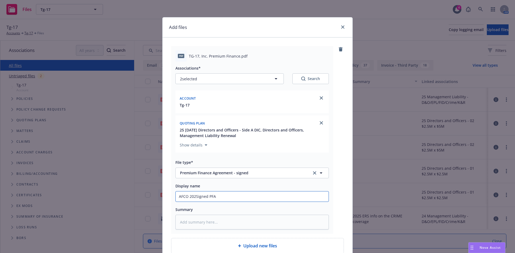
type input "AFCO 2025Signed PFA"
type textarea "x"
type input "AFCO 2025-Signed PFA"
type textarea "x"
type input "AFCO 2025-2Signed PFA"
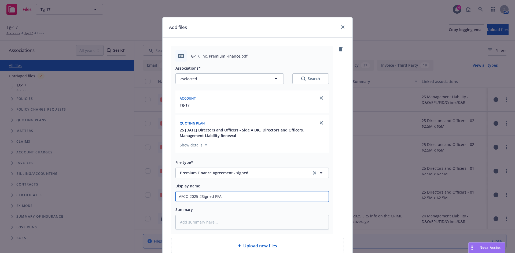
type textarea "x"
type input "AFCO 2025-26Signed PFA"
type textarea "x"
type input "AFCO 2025-26 Signed PFA"
click at [225, 195] on input "AFCO 2025-26 Signed PFA" at bounding box center [252, 197] width 153 height 10
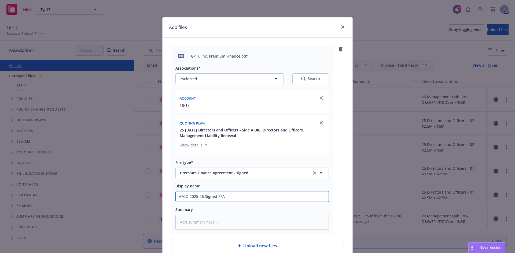
type textarea "x"
type input "AFCO 2025-26 Signed PFA -"
type textarea "x"
type input "AFCO 2025-26 Signed PFA -"
type textarea "x"
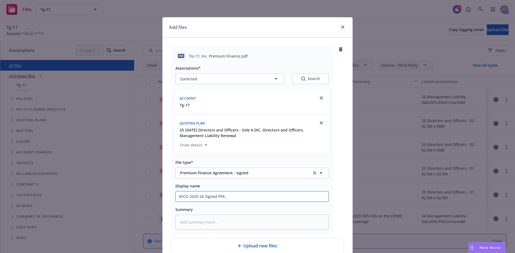
type input "AFCO 2025-26 Signed PFA - M"
type textarea "x"
type input "AFCO 2025-26 Signed PFA - ML"
type textarea "x"
type input "AFCO 2025-26 Signed PFA - ML"
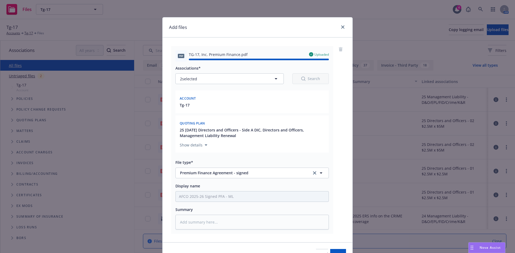
type textarea "x"
